Goal: Task Accomplishment & Management: Manage account settings

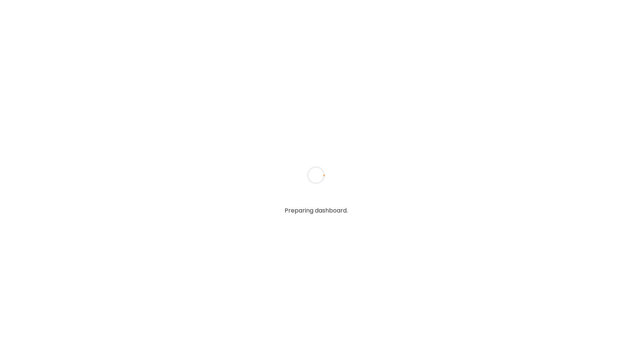
type input "**********"
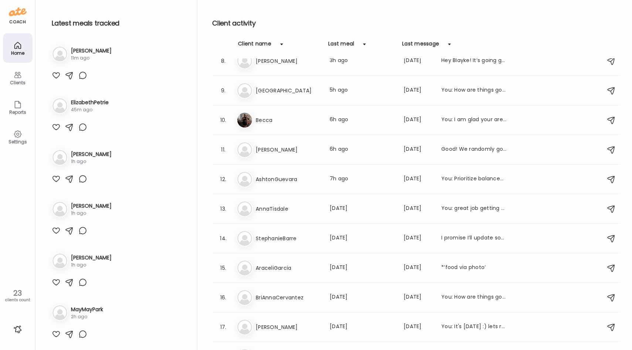
scroll to position [227, 0]
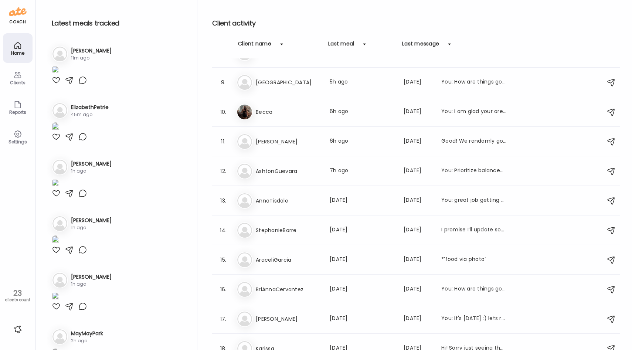
click at [57, 85] on div at bounding box center [56, 80] width 9 height 9
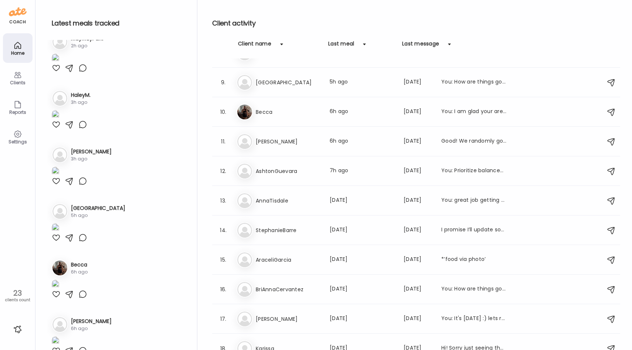
scroll to position [296, 0]
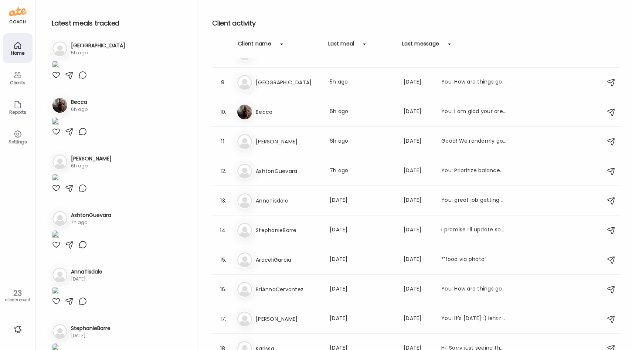
scroll to position [459, 0]
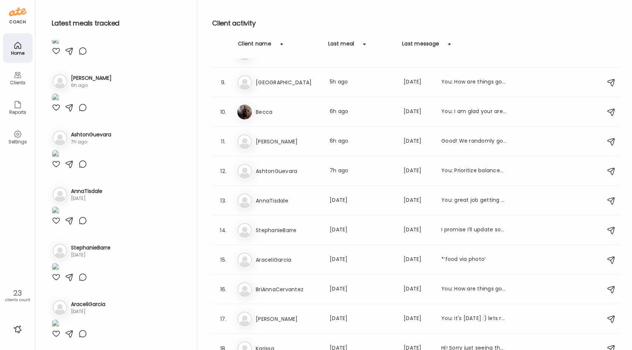
click at [55, 55] on div at bounding box center [56, 51] width 9 height 9
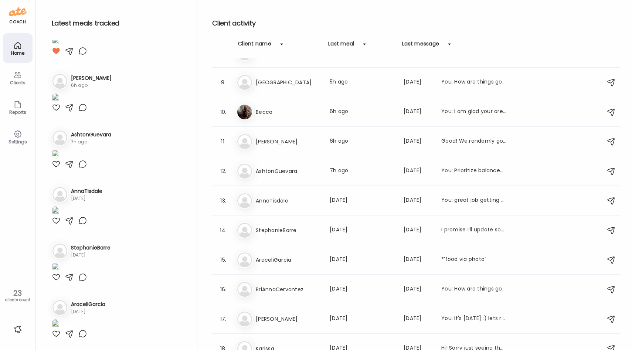
click at [55, 112] on div at bounding box center [56, 107] width 9 height 9
click at [54, 169] on div at bounding box center [56, 164] width 9 height 9
click at [55, 225] on div at bounding box center [56, 220] width 9 height 9
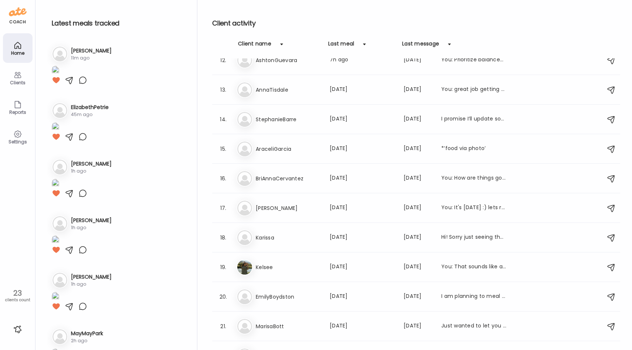
scroll to position [341, 0]
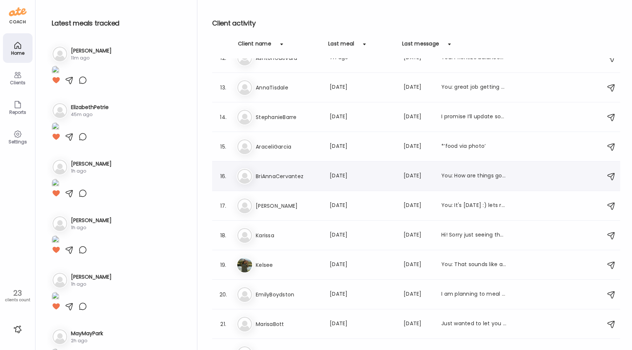
click at [299, 183] on div "Br BriAnnaCervantez Last meal: [DATE] Last message: [DATE] You: How are things …" at bounding box center [418, 176] width 362 height 16
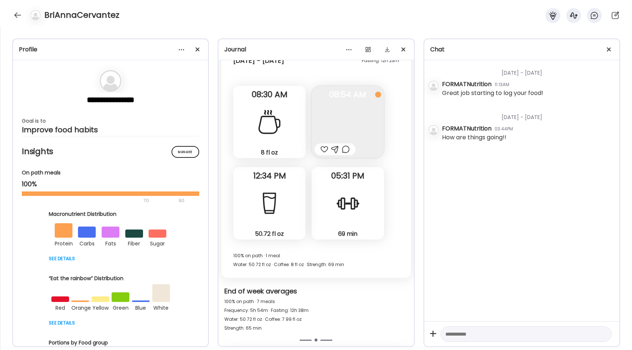
scroll to position [2246, 0]
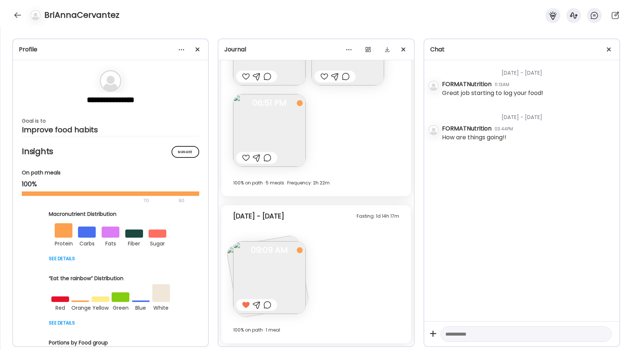
click at [273, 275] on img at bounding box center [269, 277] width 72 height 72
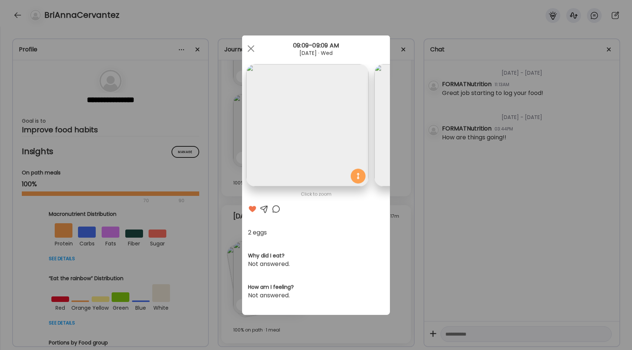
scroll to position [0, 0]
click at [404, 178] on div "Ate Coach Dashboard Wahoo! It’s official Take a moment to set up your Coach Pro…" at bounding box center [316, 175] width 632 height 350
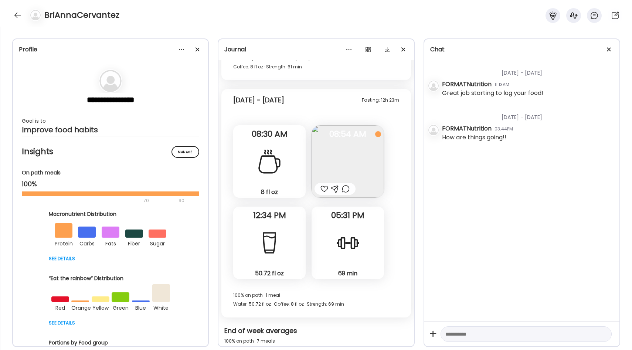
scroll to position [1750, 0]
click at [345, 162] on img at bounding box center [348, 162] width 72 height 72
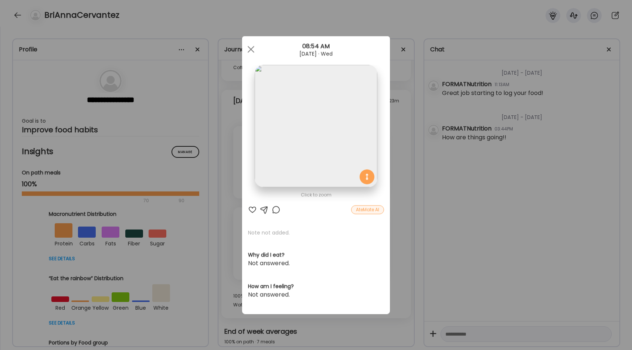
click at [409, 128] on div "Ate Coach Dashboard Wahoo! It’s official Take a moment to set up your Coach Pro…" at bounding box center [316, 175] width 632 height 350
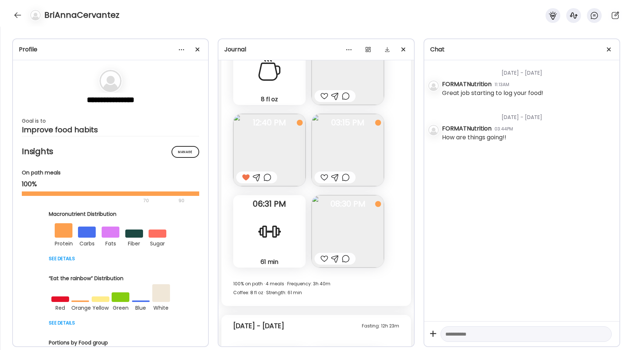
scroll to position [1524, 0]
click at [298, 135] on img at bounding box center [269, 151] width 72 height 72
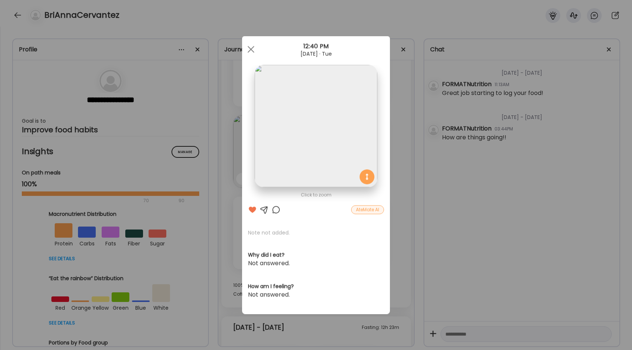
click at [393, 126] on div "Ate Coach Dashboard Wahoo! It’s official Take a moment to set up your Coach Pro…" at bounding box center [316, 175] width 632 height 350
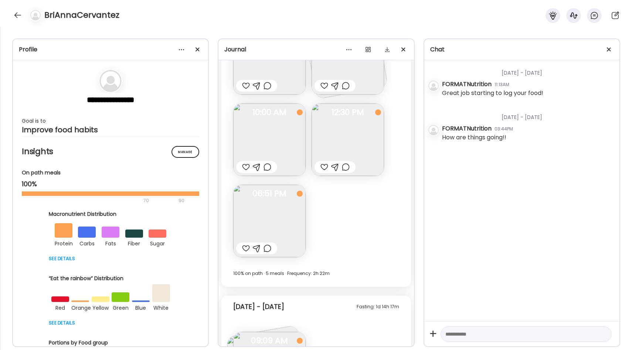
scroll to position [2151, 0]
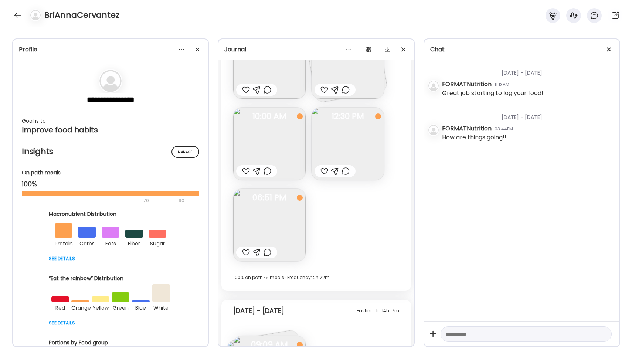
click at [288, 192] on img at bounding box center [269, 225] width 72 height 72
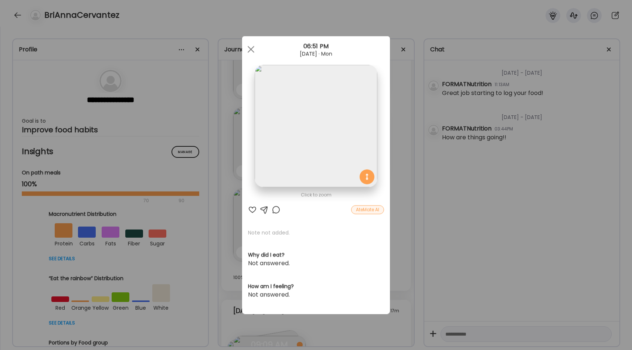
click at [390, 150] on div "Ate Coach Dashboard Wahoo! It’s official Take a moment to set up your Coach Pro…" at bounding box center [316, 175] width 632 height 350
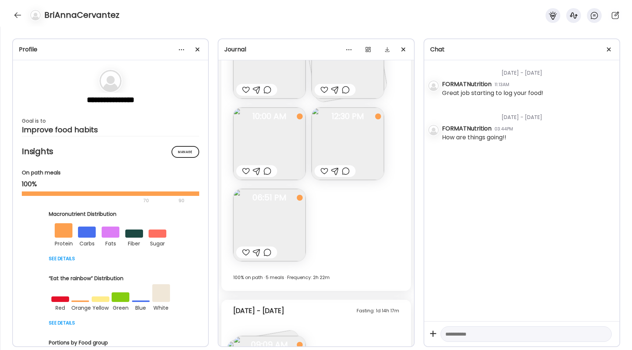
click at [366, 137] on img at bounding box center [348, 144] width 72 height 72
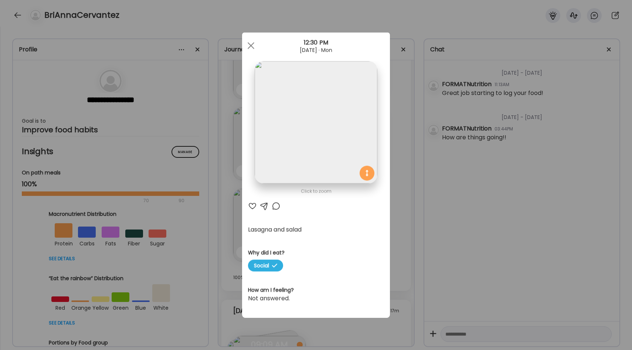
click at [392, 143] on div "Ate Coach Dashboard Wahoo! It’s official Take a moment to set up your Coach Pro…" at bounding box center [316, 175] width 632 height 350
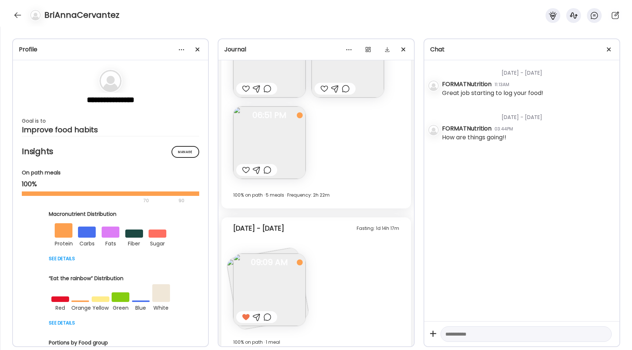
scroll to position [2246, 0]
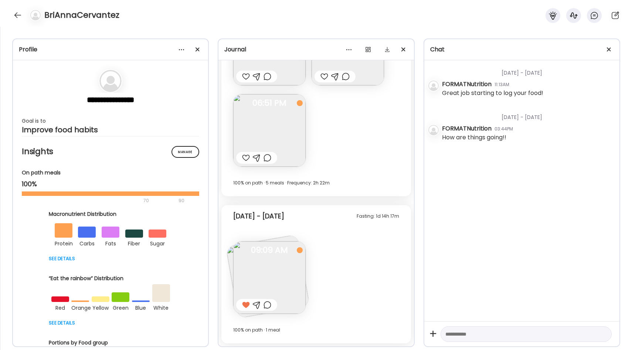
click at [256, 278] on img at bounding box center [269, 277] width 72 height 72
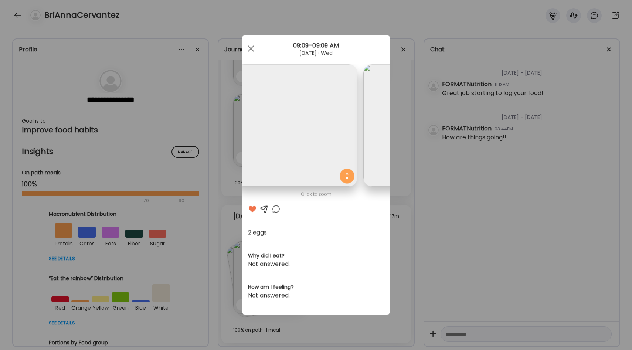
scroll to position [0, 0]
click at [398, 118] on div "Ate Coach Dashboard Wahoo! It’s official Take a moment to set up your Coach Pro…" at bounding box center [316, 175] width 632 height 350
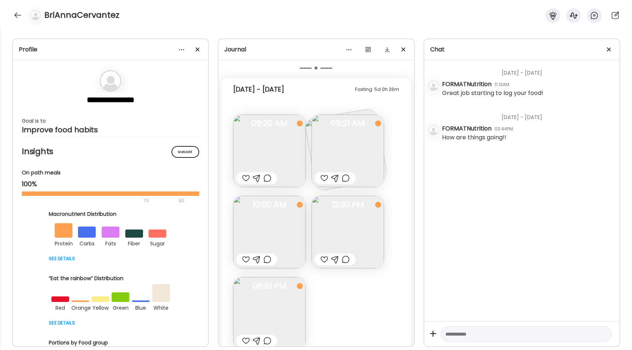
scroll to position [2063, 0]
click at [324, 151] on img at bounding box center [348, 150] width 72 height 72
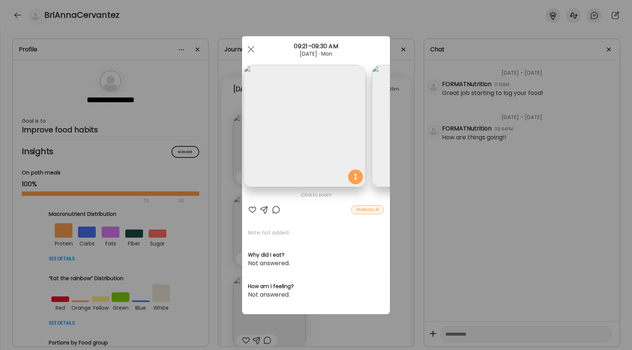
scroll to position [0, 0]
click at [410, 124] on div "Ate Coach Dashboard Wahoo! It’s official Take a moment to set up your Coach Pro…" at bounding box center [316, 175] width 632 height 350
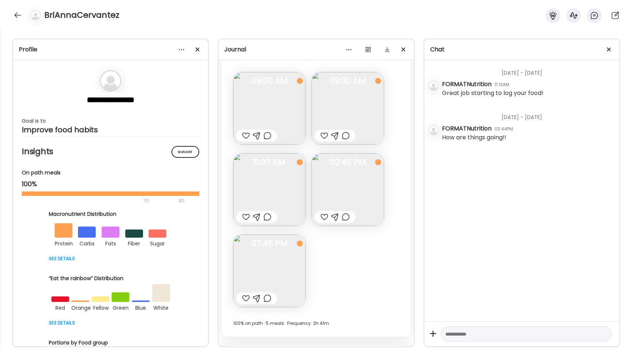
scroll to position [371, 0]
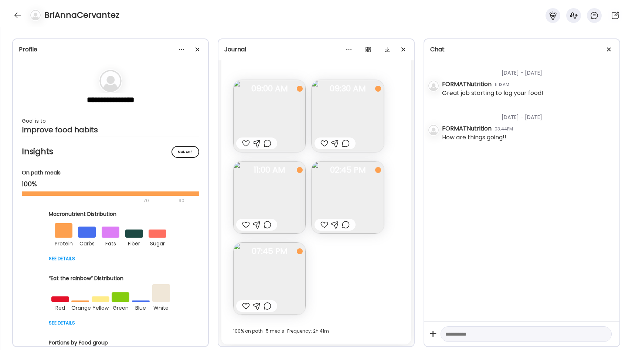
click at [341, 132] on img at bounding box center [348, 116] width 72 height 72
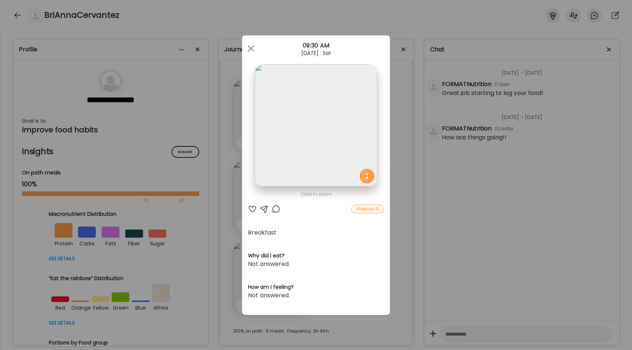
click at [399, 189] on div "Ate Coach Dashboard Wahoo! It’s official Take a moment to set up your Coach Pro…" at bounding box center [316, 175] width 632 height 350
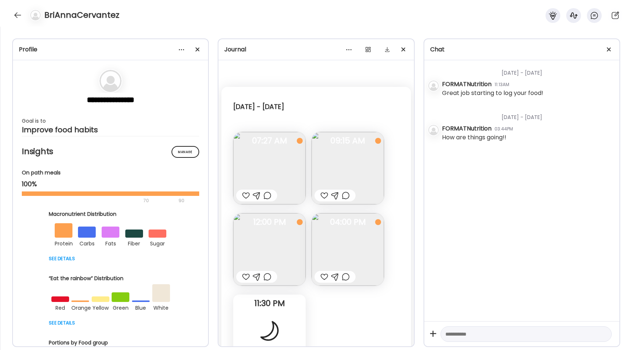
scroll to position [1, 0]
click at [277, 162] on img at bounding box center [269, 167] width 72 height 72
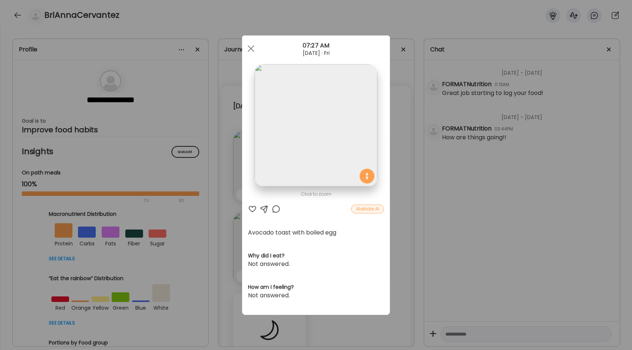
click at [396, 145] on div "Ate Coach Dashboard Wahoo! It’s official Take a moment to set up your Coach Pro…" at bounding box center [316, 175] width 632 height 350
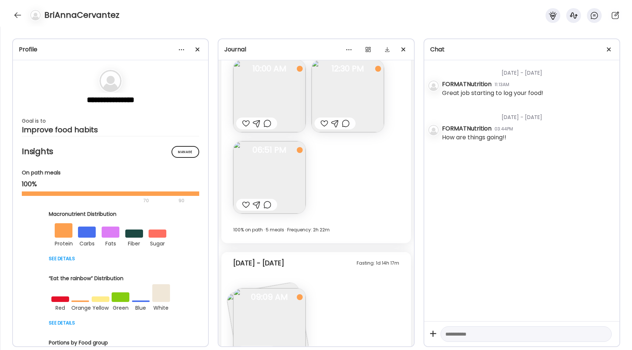
scroll to position [2189, 0]
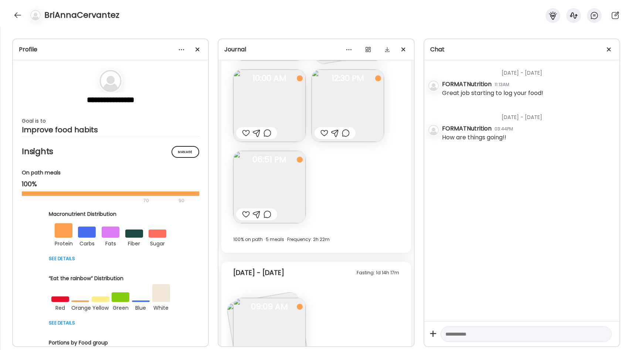
click at [270, 186] on img at bounding box center [269, 187] width 72 height 72
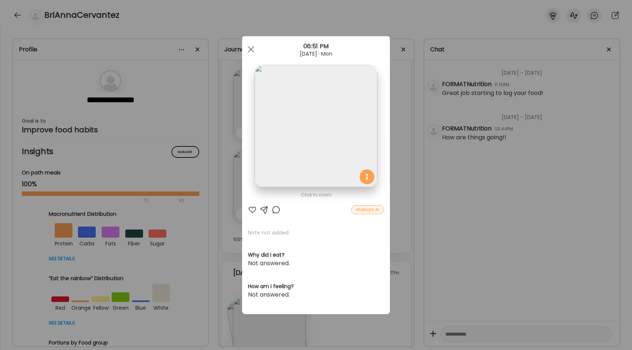
click at [402, 129] on div "Ate Coach Dashboard Wahoo! It’s official Take a moment to set up your Coach Pro…" at bounding box center [316, 175] width 632 height 350
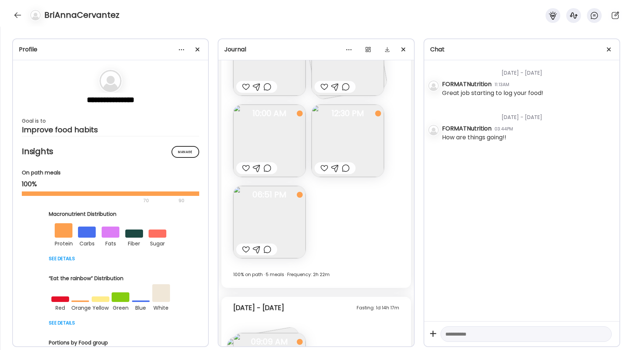
scroll to position [2152, 0]
click at [343, 140] on img at bounding box center [348, 142] width 72 height 72
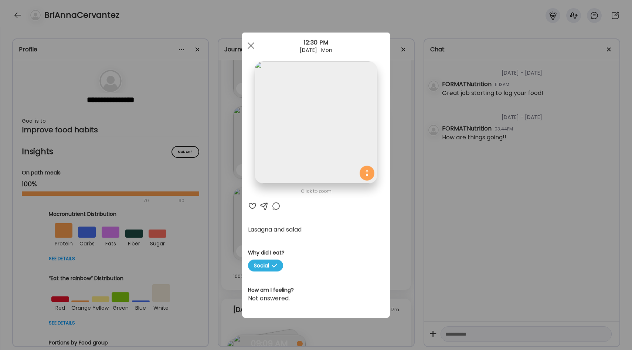
click at [398, 136] on div "Ate Coach Dashboard Wahoo! It’s official Take a moment to set up your Coach Pro…" at bounding box center [316, 175] width 632 height 350
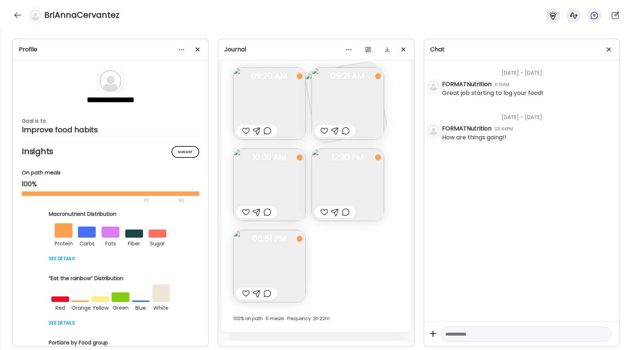
scroll to position [2104, 0]
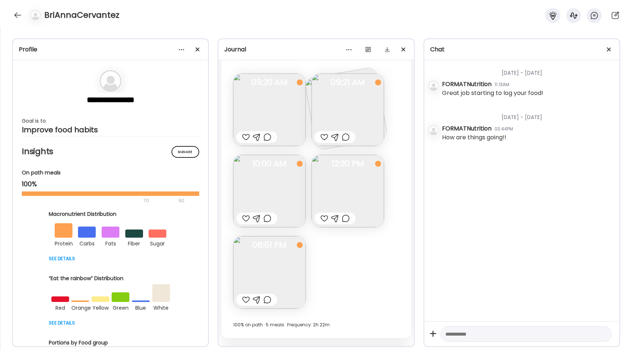
click at [335, 107] on img at bounding box center [348, 110] width 72 height 72
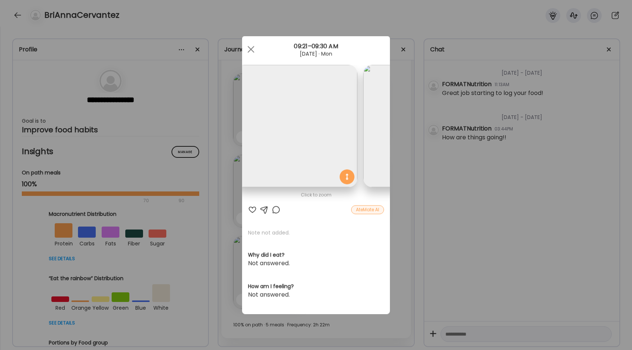
scroll to position [0, 0]
click at [420, 95] on div "Ate Coach Dashboard Wahoo! It’s official Take a moment to set up your Coach Pro…" at bounding box center [316, 175] width 632 height 350
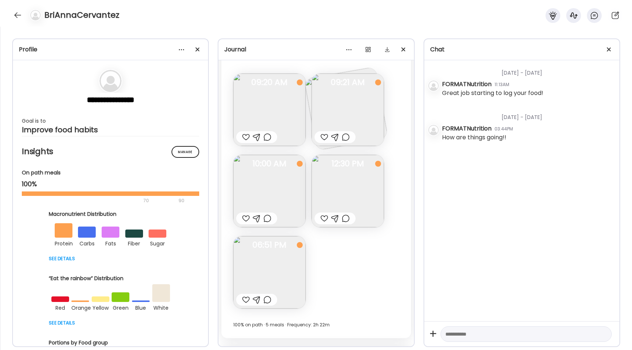
click at [280, 108] on img at bounding box center [269, 110] width 72 height 72
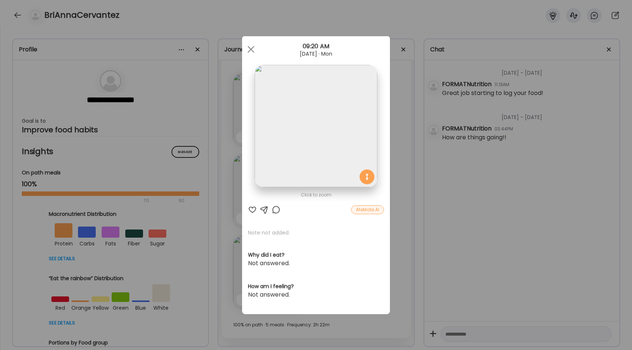
click at [394, 109] on div "Ate Coach Dashboard Wahoo! It’s official Take a moment to set up your Coach Pro…" at bounding box center [316, 175] width 632 height 350
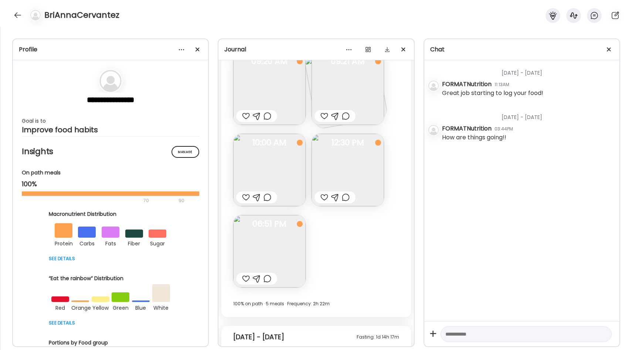
scroll to position [2126, 0]
click at [290, 156] on img at bounding box center [269, 169] width 72 height 72
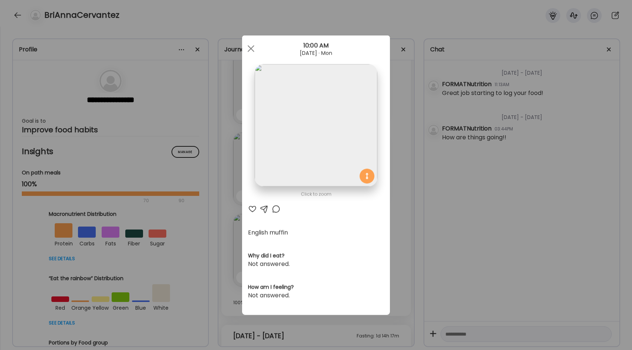
click at [395, 132] on div "Ate Coach Dashboard Wahoo! It’s official Take a moment to set up your Coach Pro…" at bounding box center [316, 175] width 632 height 350
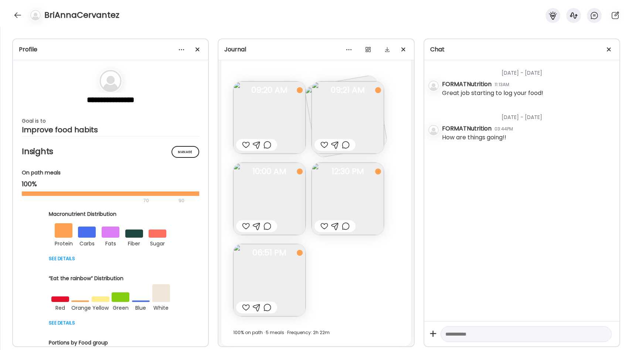
scroll to position [2246, 0]
